Goal: Information Seeking & Learning: Learn about a topic

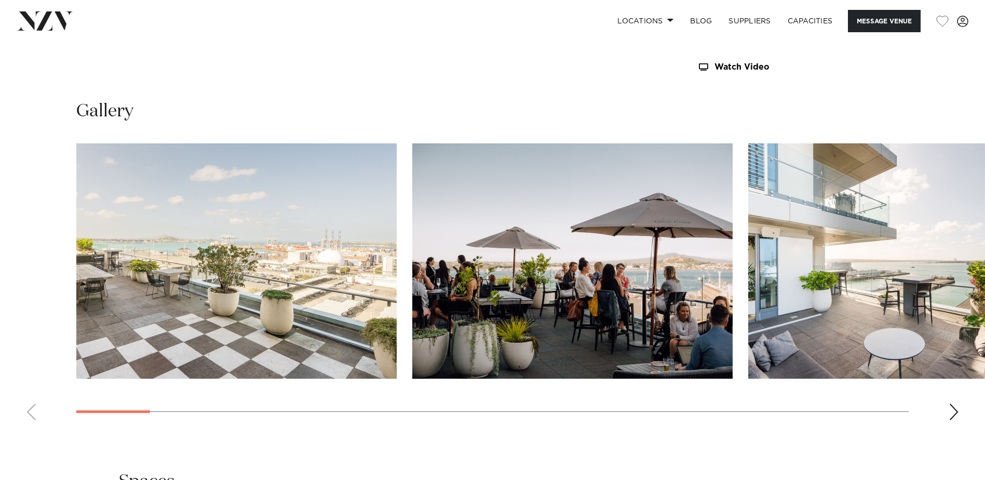
scroll to position [1135, 0]
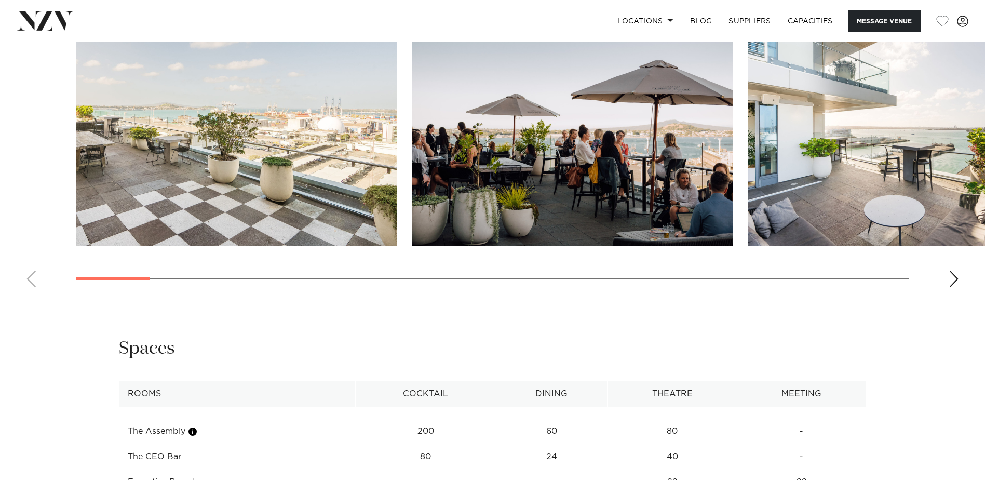
click at [128, 155] on img "1 / 28" at bounding box center [236, 127] width 320 height 235
click at [955, 278] on div "Next slide" at bounding box center [953, 278] width 10 height 17
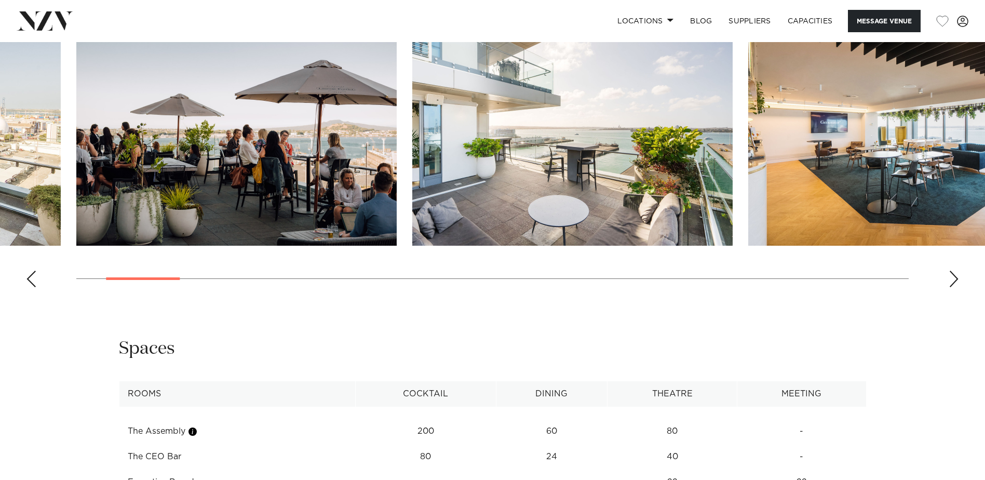
click at [955, 278] on div "Next slide" at bounding box center [953, 278] width 10 height 17
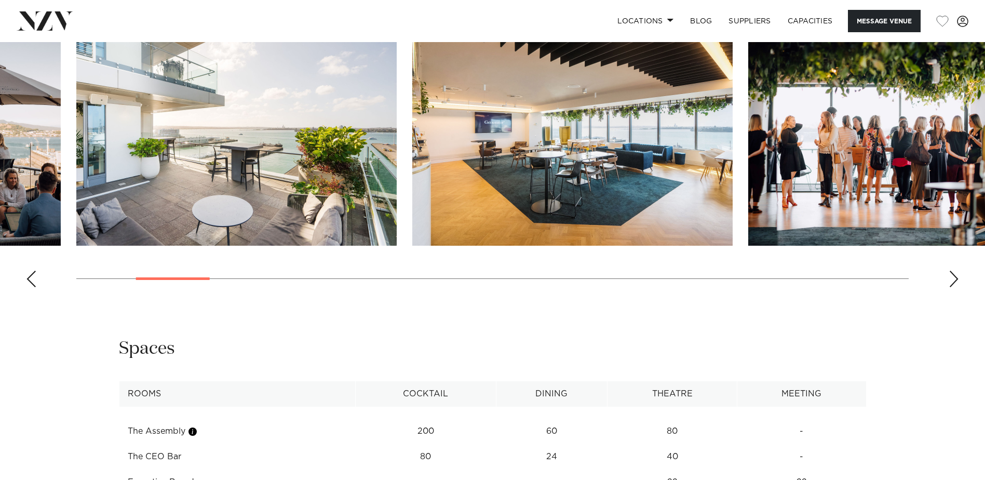
click at [955, 278] on div "Next slide" at bounding box center [953, 278] width 10 height 17
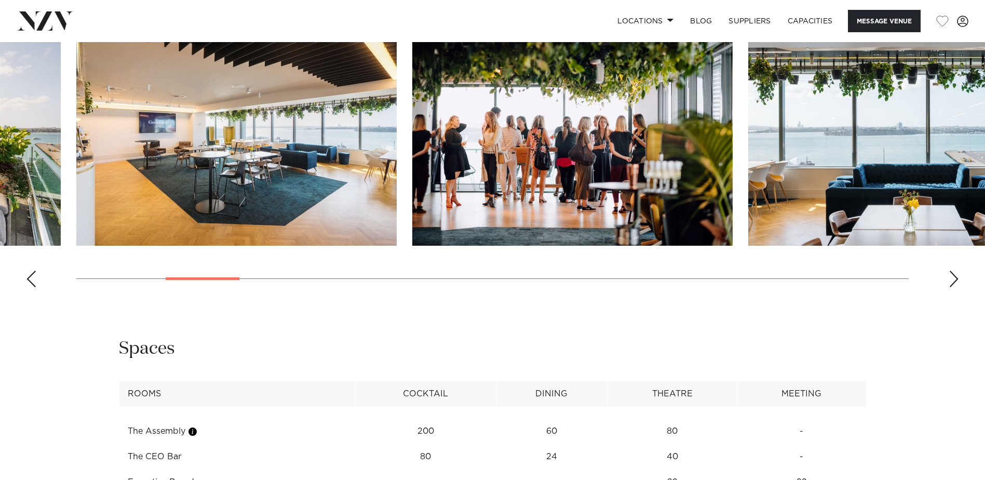
click at [955, 278] on div "Next slide" at bounding box center [953, 278] width 10 height 17
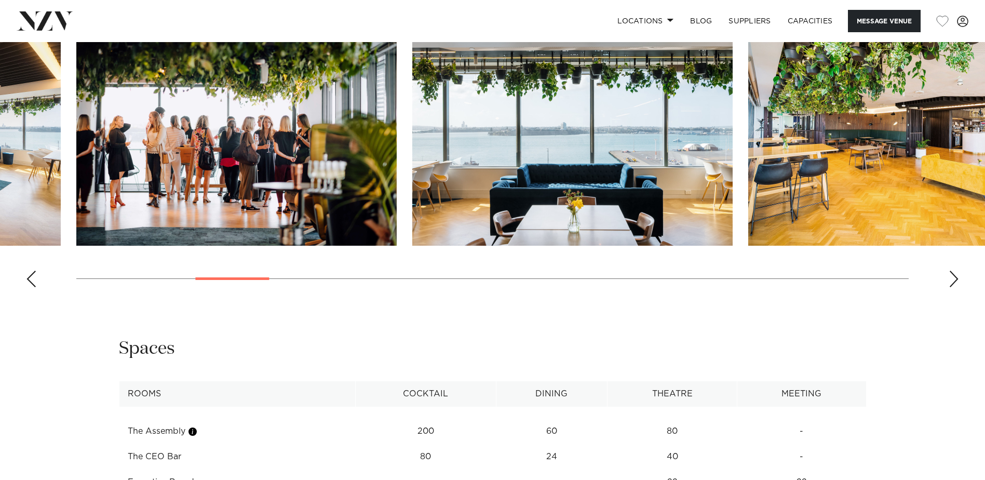
click at [955, 278] on div "Next slide" at bounding box center [953, 278] width 10 height 17
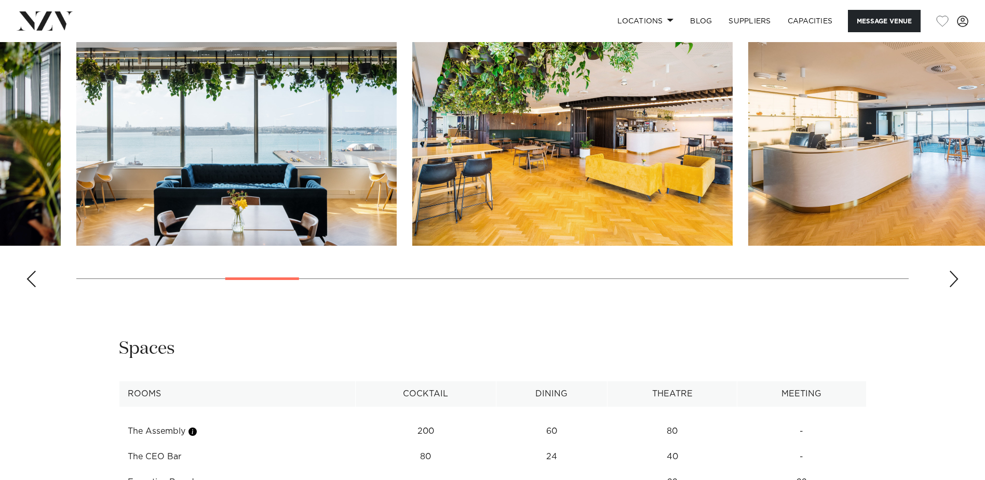
click at [955, 278] on div "Next slide" at bounding box center [953, 278] width 10 height 17
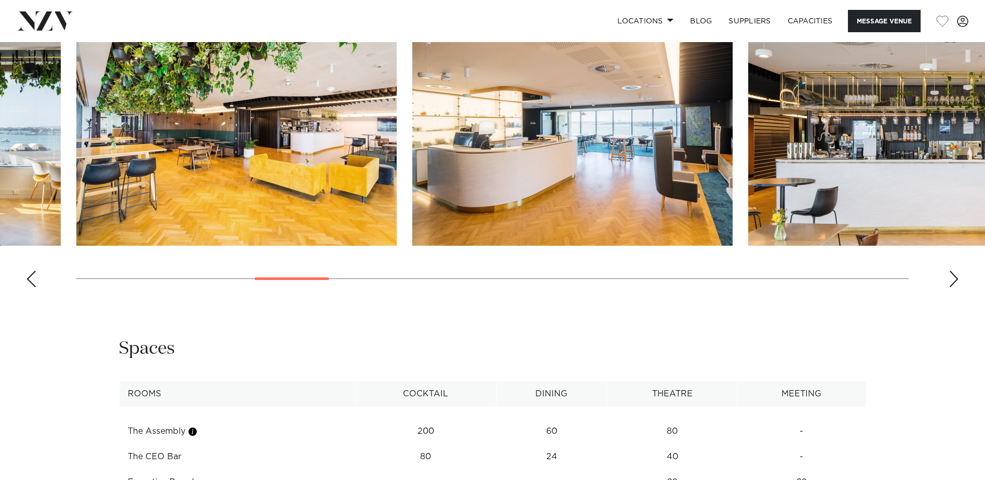
click at [955, 278] on div "Next slide" at bounding box center [953, 278] width 10 height 17
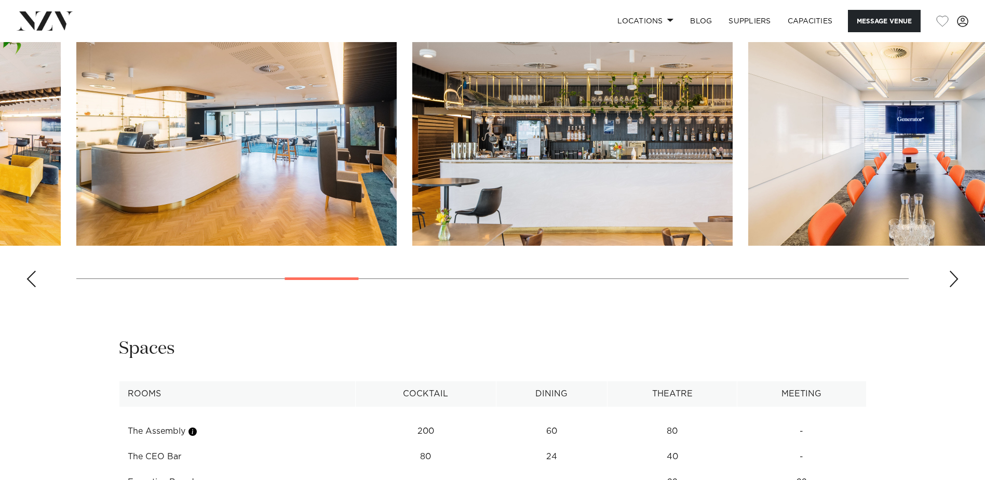
click at [955, 278] on div "Next slide" at bounding box center [953, 278] width 10 height 17
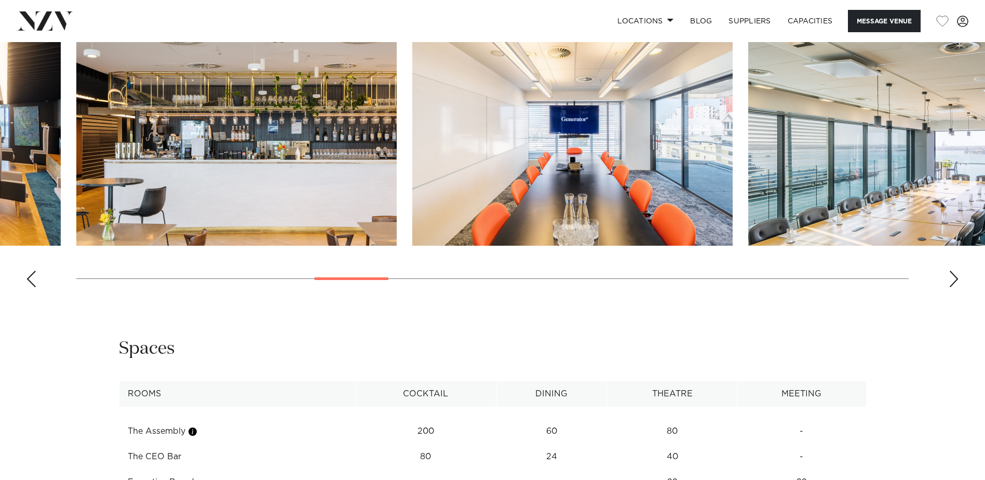
click at [955, 278] on div "Next slide" at bounding box center [953, 278] width 10 height 17
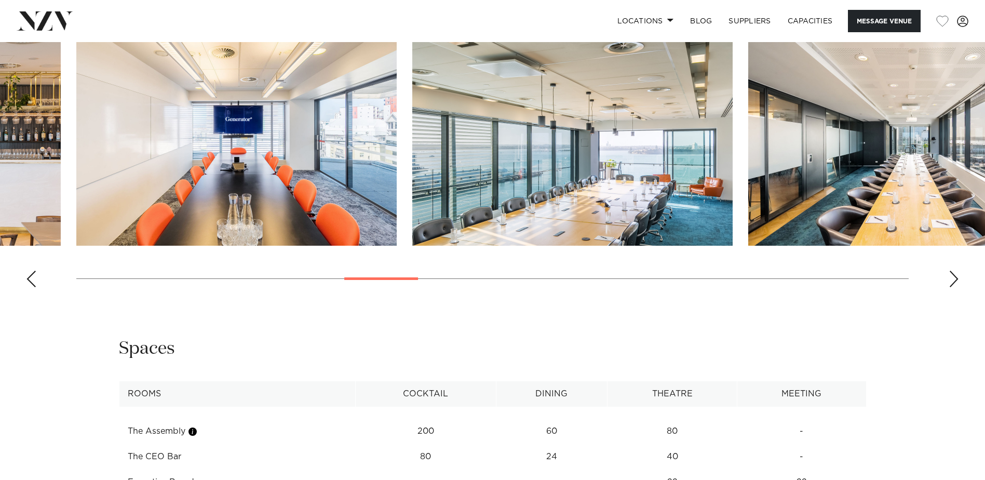
click at [955, 278] on div "Next slide" at bounding box center [953, 278] width 10 height 17
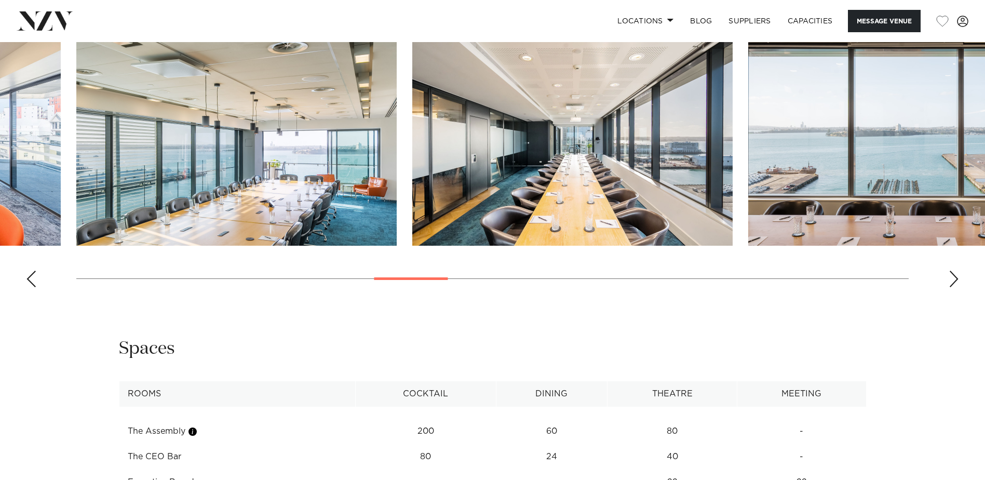
click at [955, 278] on div "Next slide" at bounding box center [953, 278] width 10 height 17
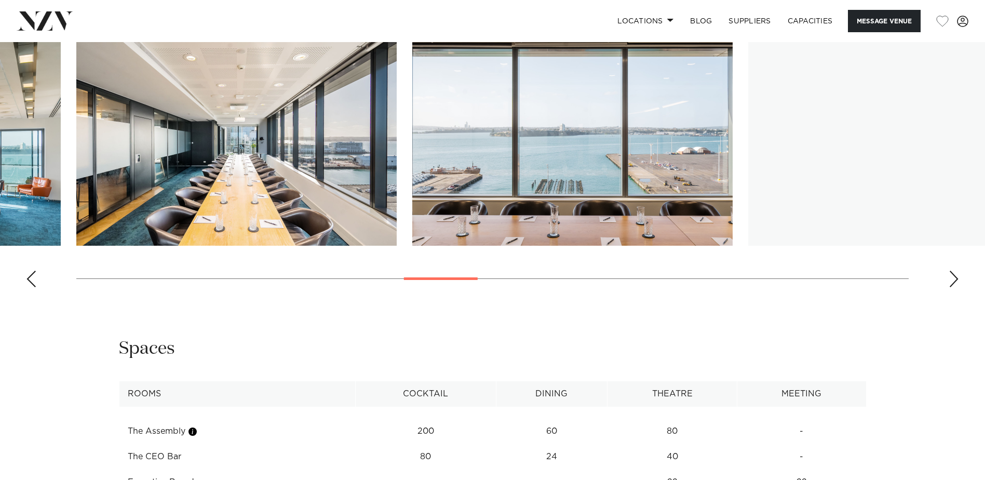
click at [955, 278] on div "Next slide" at bounding box center [953, 278] width 10 height 17
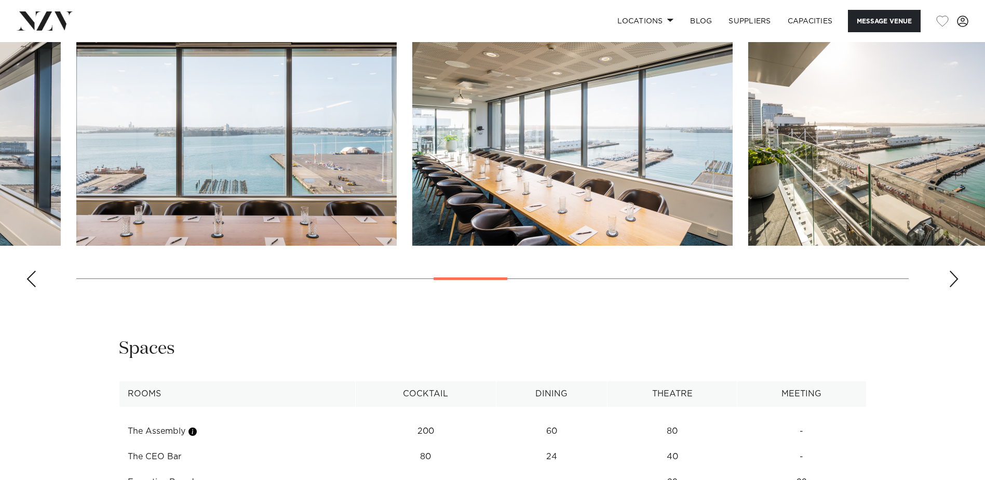
click at [955, 278] on div "Next slide" at bounding box center [953, 278] width 10 height 17
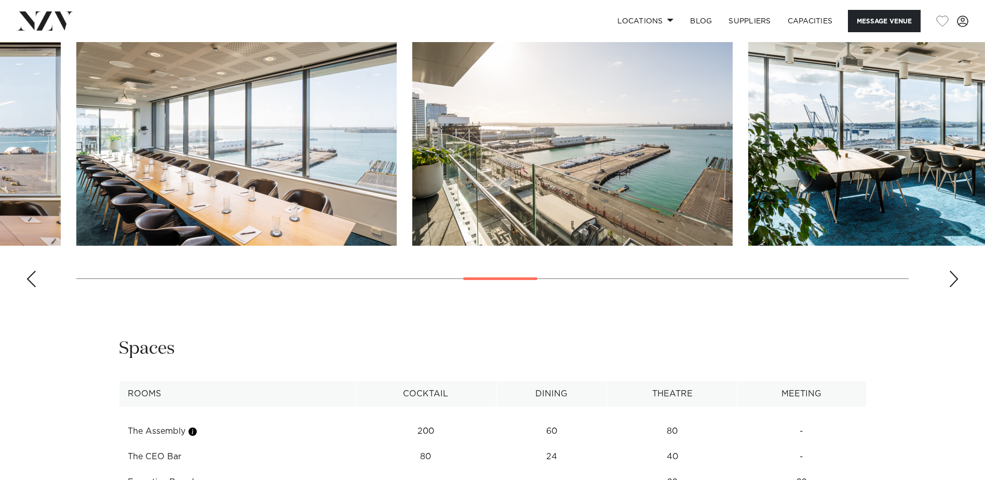
click at [955, 278] on div "Next slide" at bounding box center [953, 278] width 10 height 17
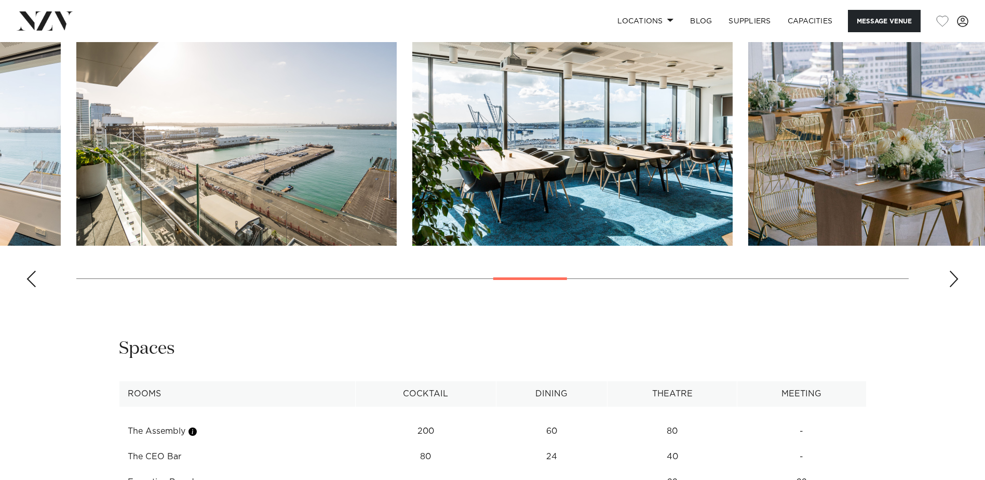
click at [955, 278] on div "Next slide" at bounding box center [953, 278] width 10 height 17
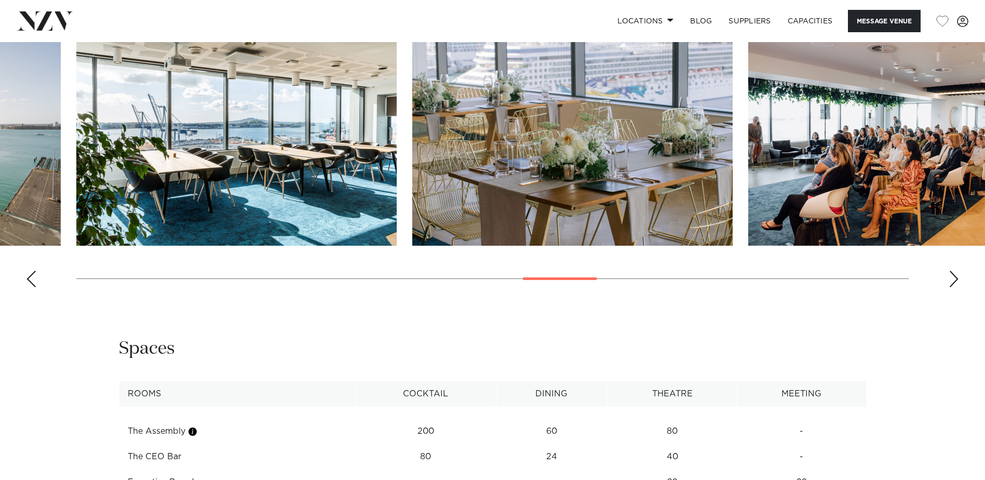
click at [955, 278] on div "Next slide" at bounding box center [953, 278] width 10 height 17
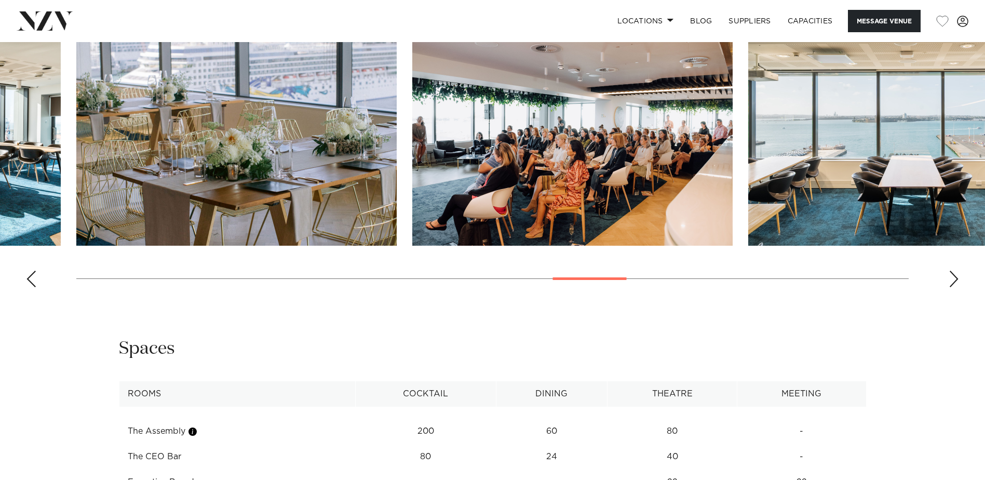
click at [955, 278] on div "Next slide" at bounding box center [953, 278] width 10 height 17
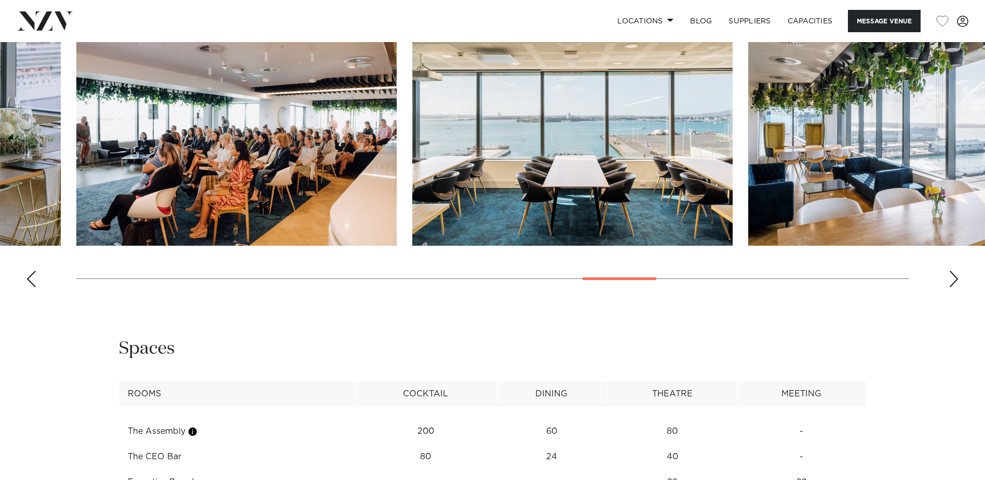
click at [955, 278] on div "Next slide" at bounding box center [953, 278] width 10 height 17
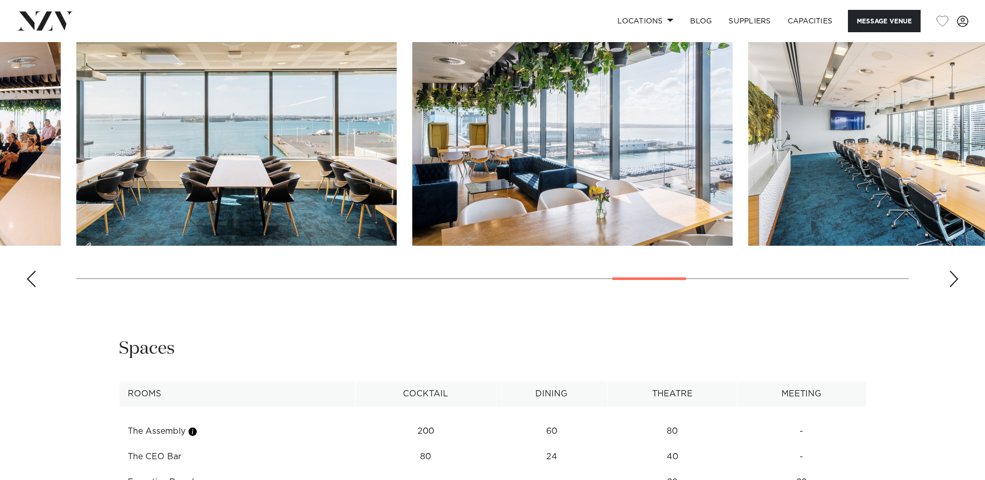
click at [955, 278] on div "Next slide" at bounding box center [953, 278] width 10 height 17
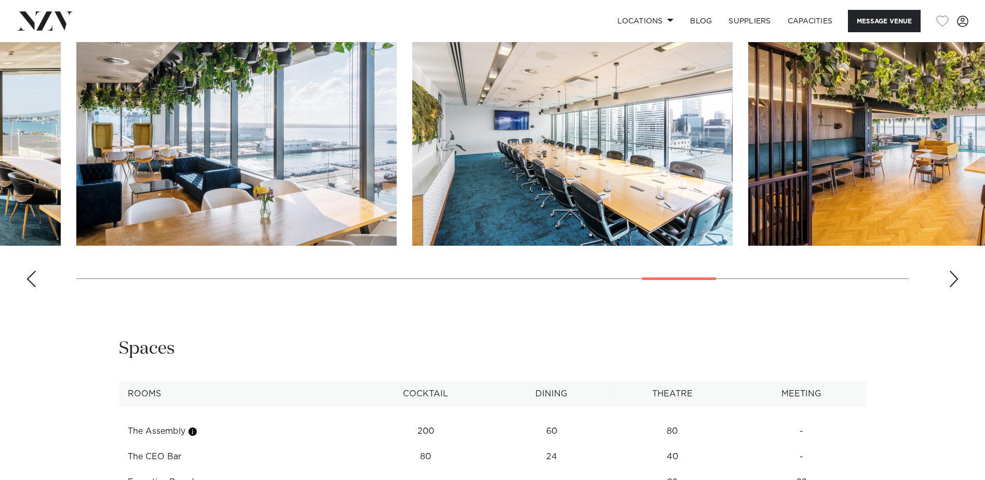
click at [955, 278] on div "Next slide" at bounding box center [953, 278] width 10 height 17
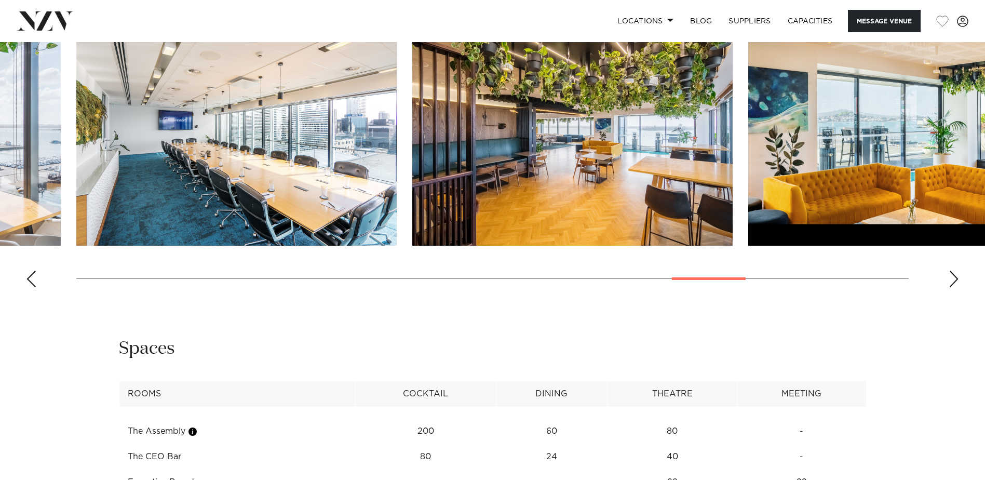
click at [955, 278] on div "Next slide" at bounding box center [953, 278] width 10 height 17
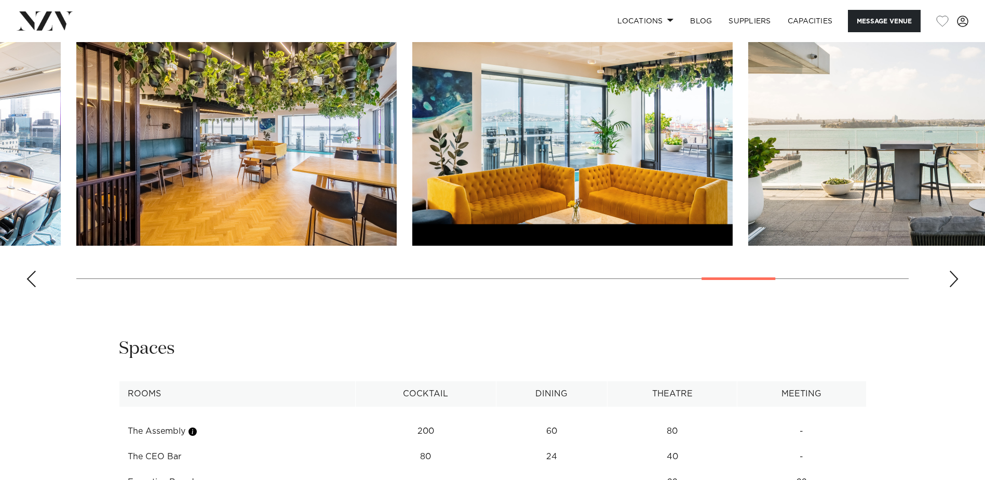
click at [955, 278] on div "Next slide" at bounding box center [953, 278] width 10 height 17
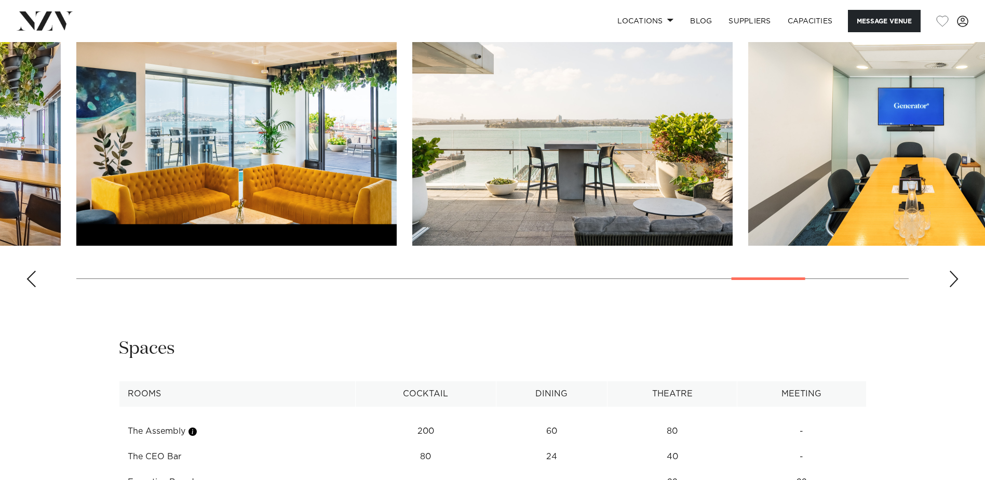
click at [955, 278] on div "Next slide" at bounding box center [953, 278] width 10 height 17
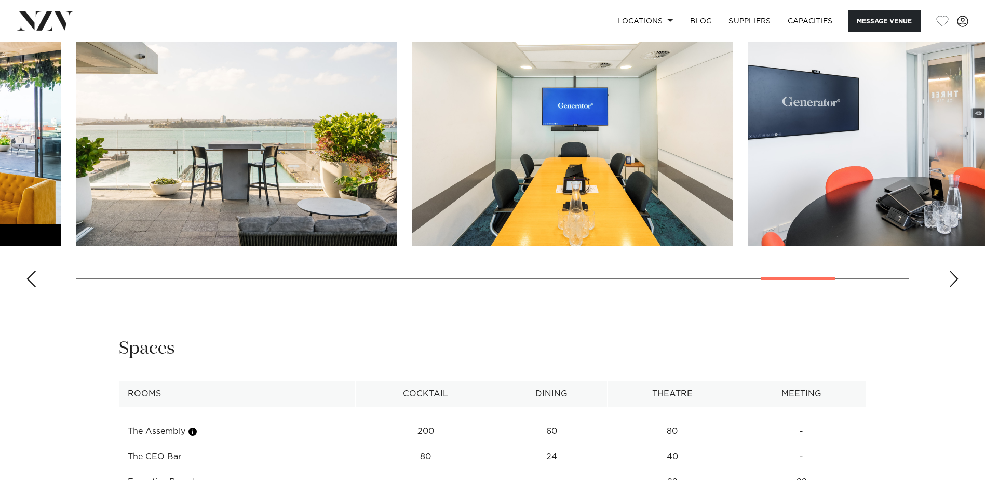
click at [955, 278] on div "Next slide" at bounding box center [953, 278] width 10 height 17
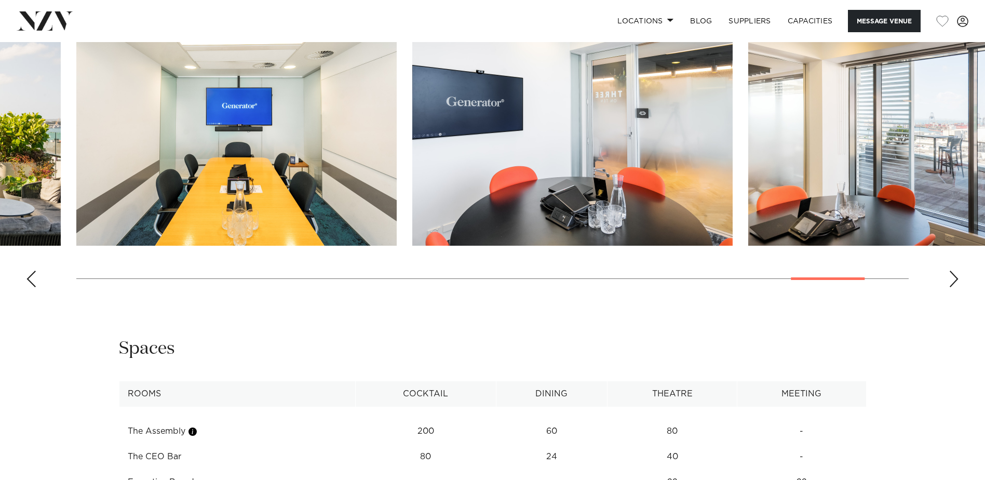
click at [955, 278] on div "Next slide" at bounding box center [953, 278] width 10 height 17
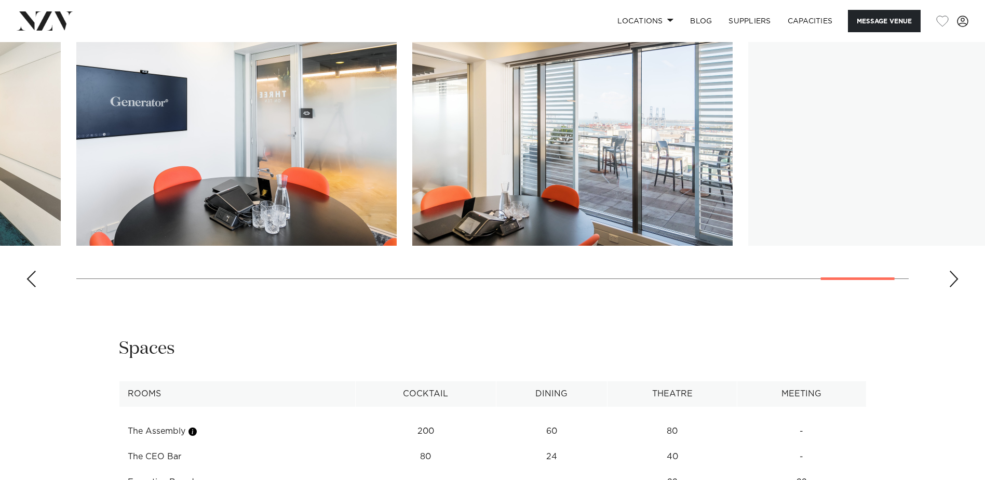
click at [955, 278] on div "Next slide" at bounding box center [953, 278] width 10 height 17
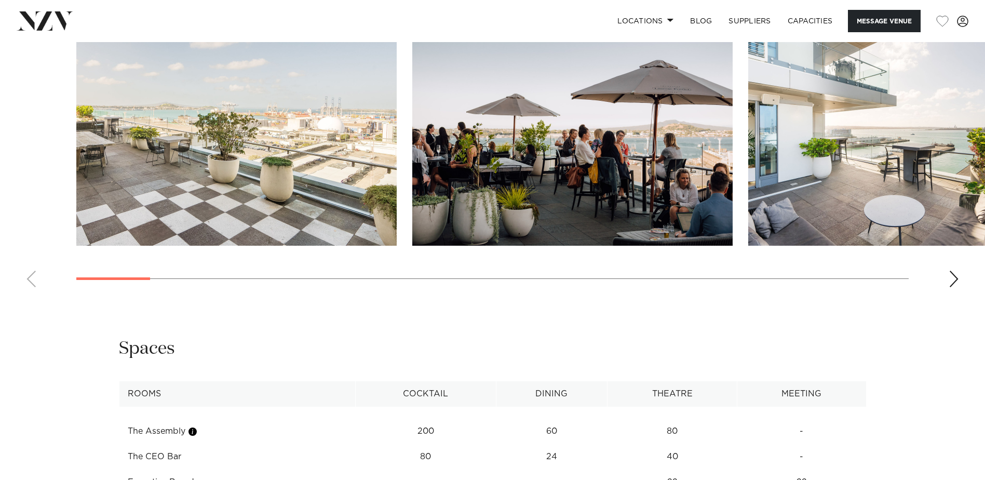
click at [40, 295] on swiper-container at bounding box center [492, 152] width 985 height 285
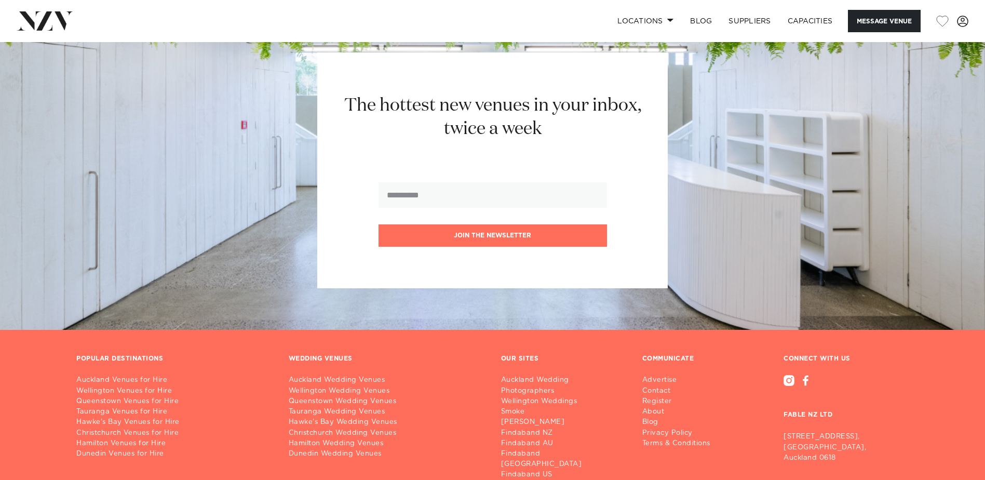
scroll to position [2692, 0]
